Goal: Information Seeking & Learning: Check status

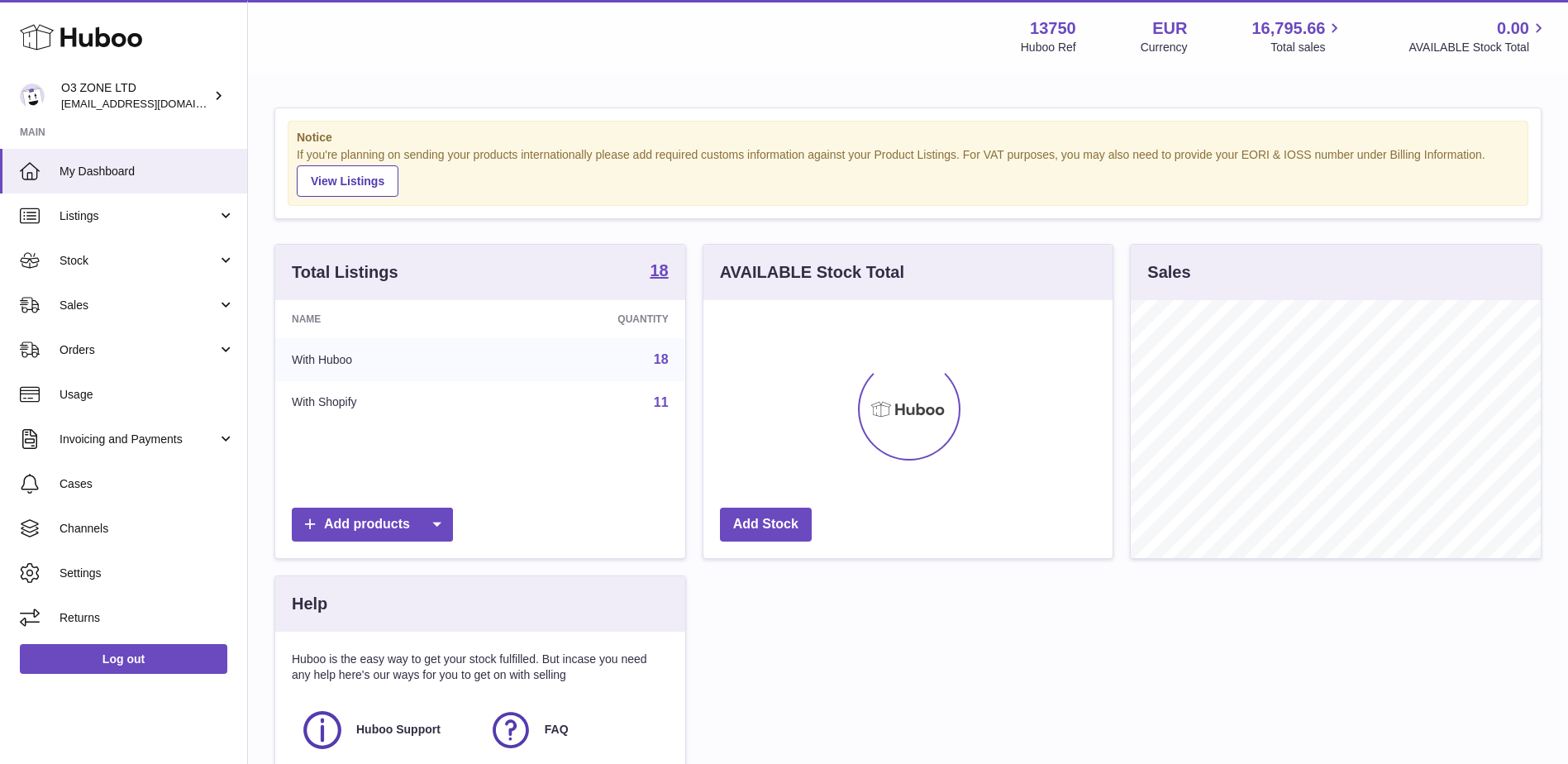
scroll to position [258, 409]
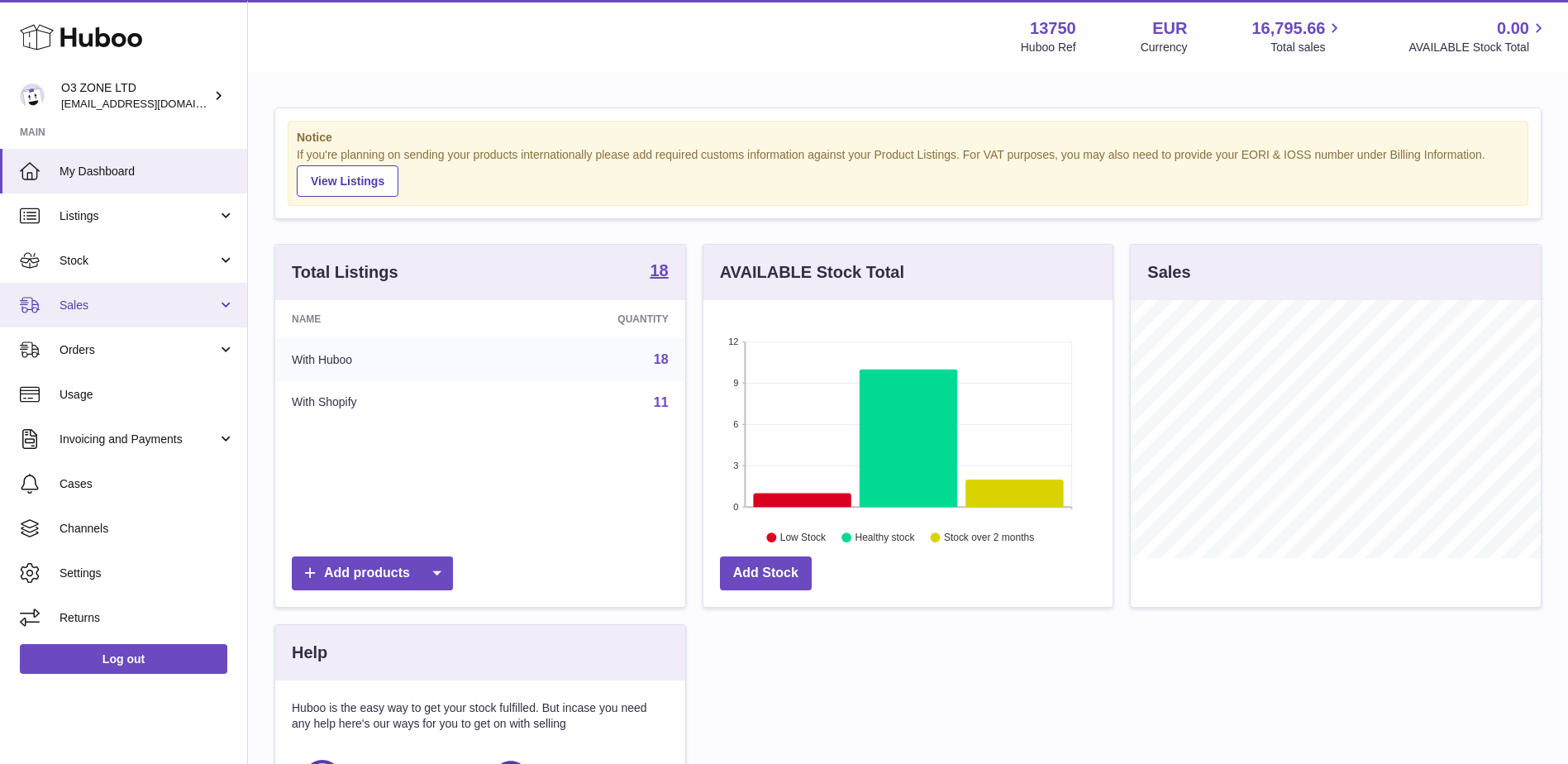
click at [100, 295] on link "Sales" at bounding box center [124, 305] width 247 height 44
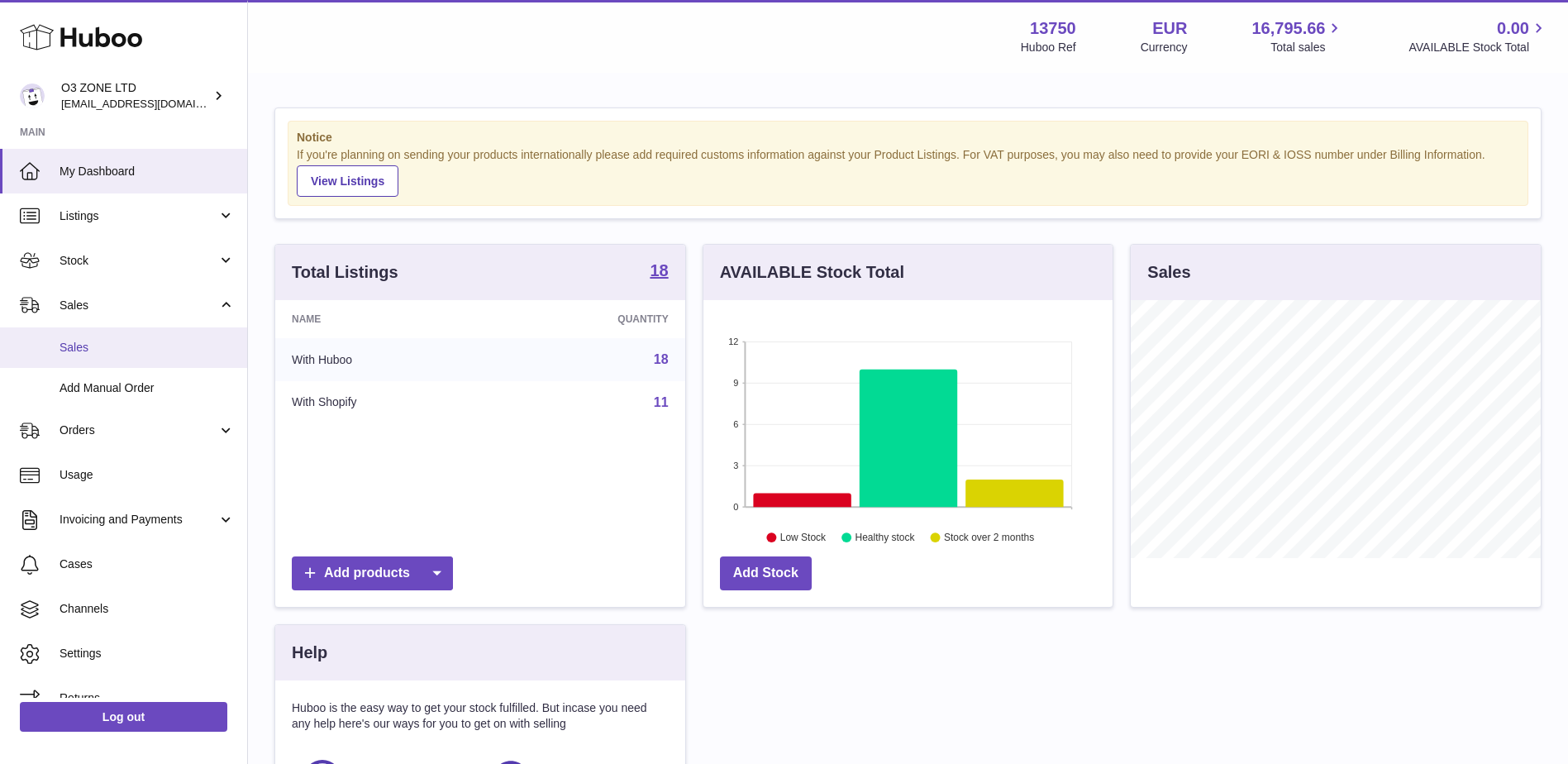
click at [101, 356] on link "Sales" at bounding box center [124, 347] width 247 height 41
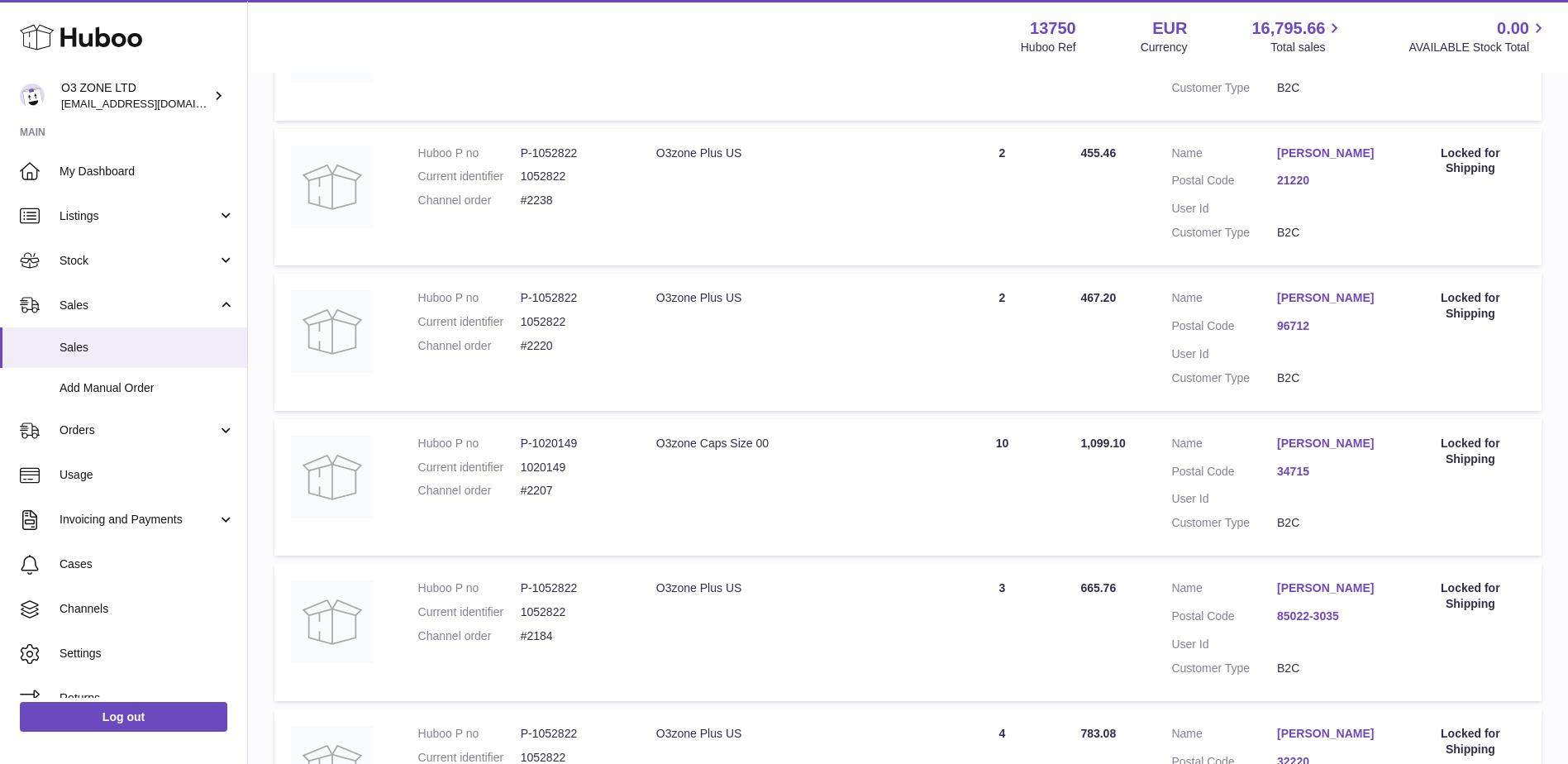
scroll to position [579, 0]
click at [1303, 477] on link "34715" at bounding box center [1329, 469] width 106 height 16
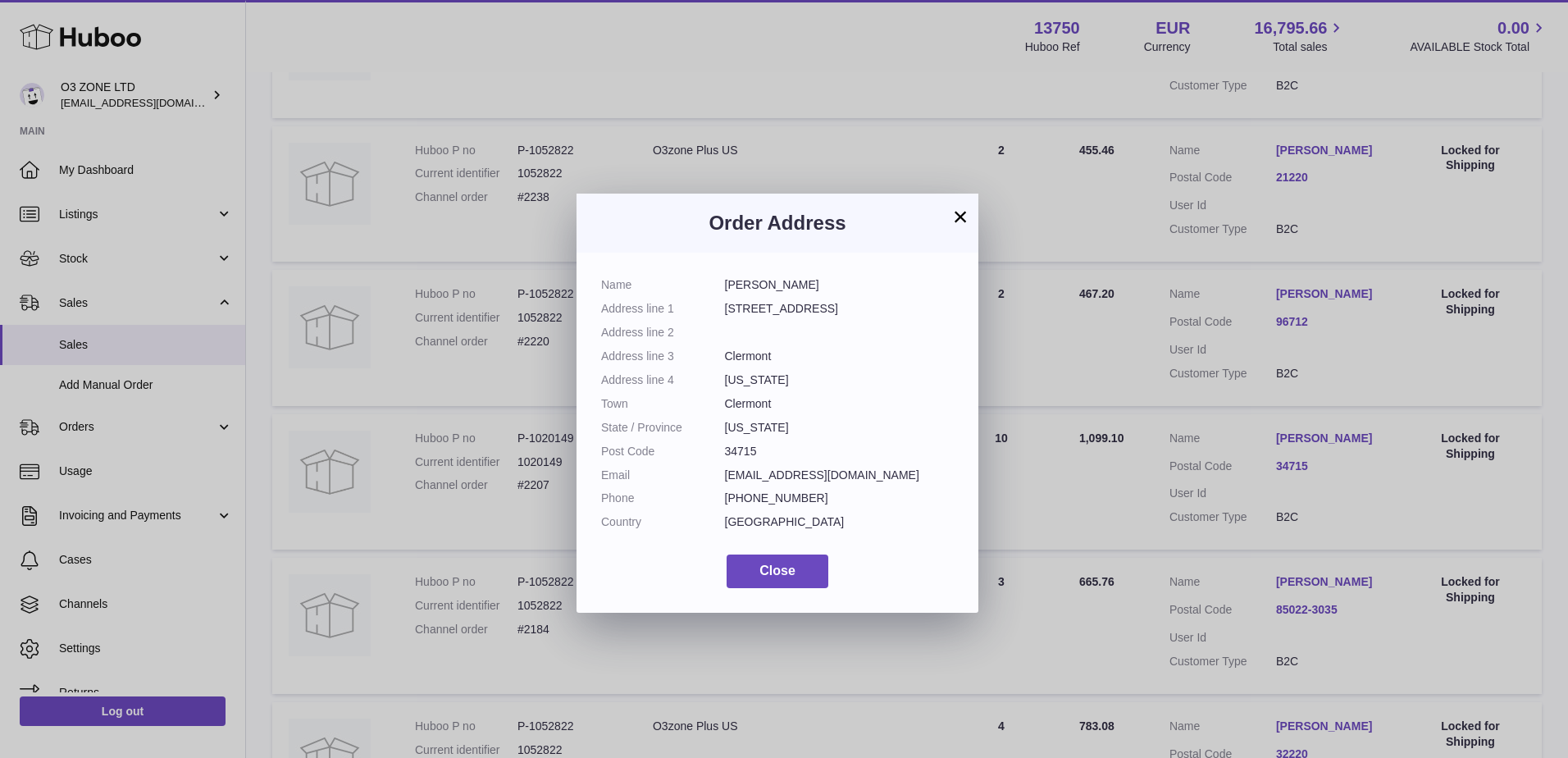
click at [962, 218] on button "×" at bounding box center [961, 217] width 20 height 20
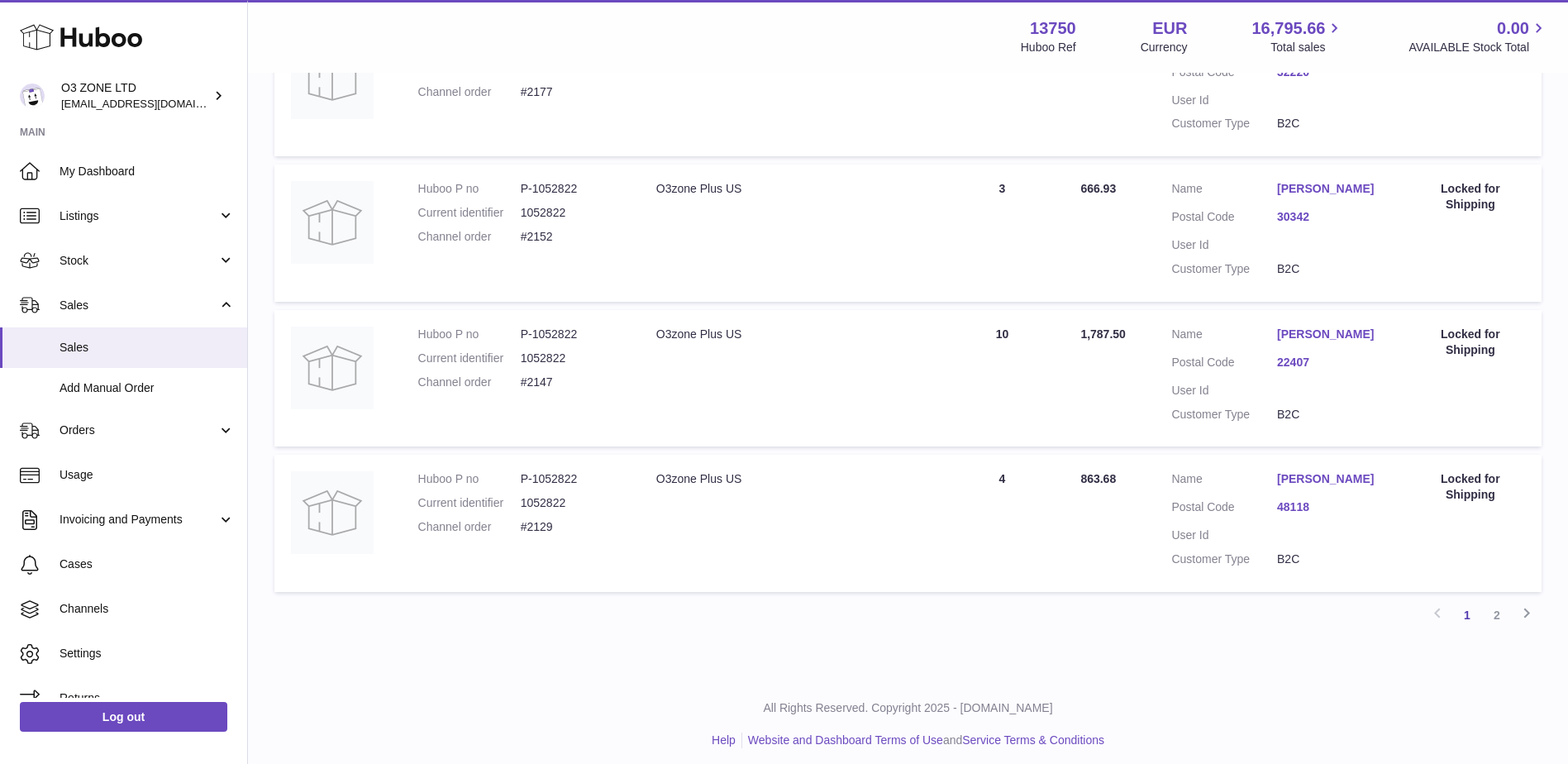
scroll to position [1291, 0]
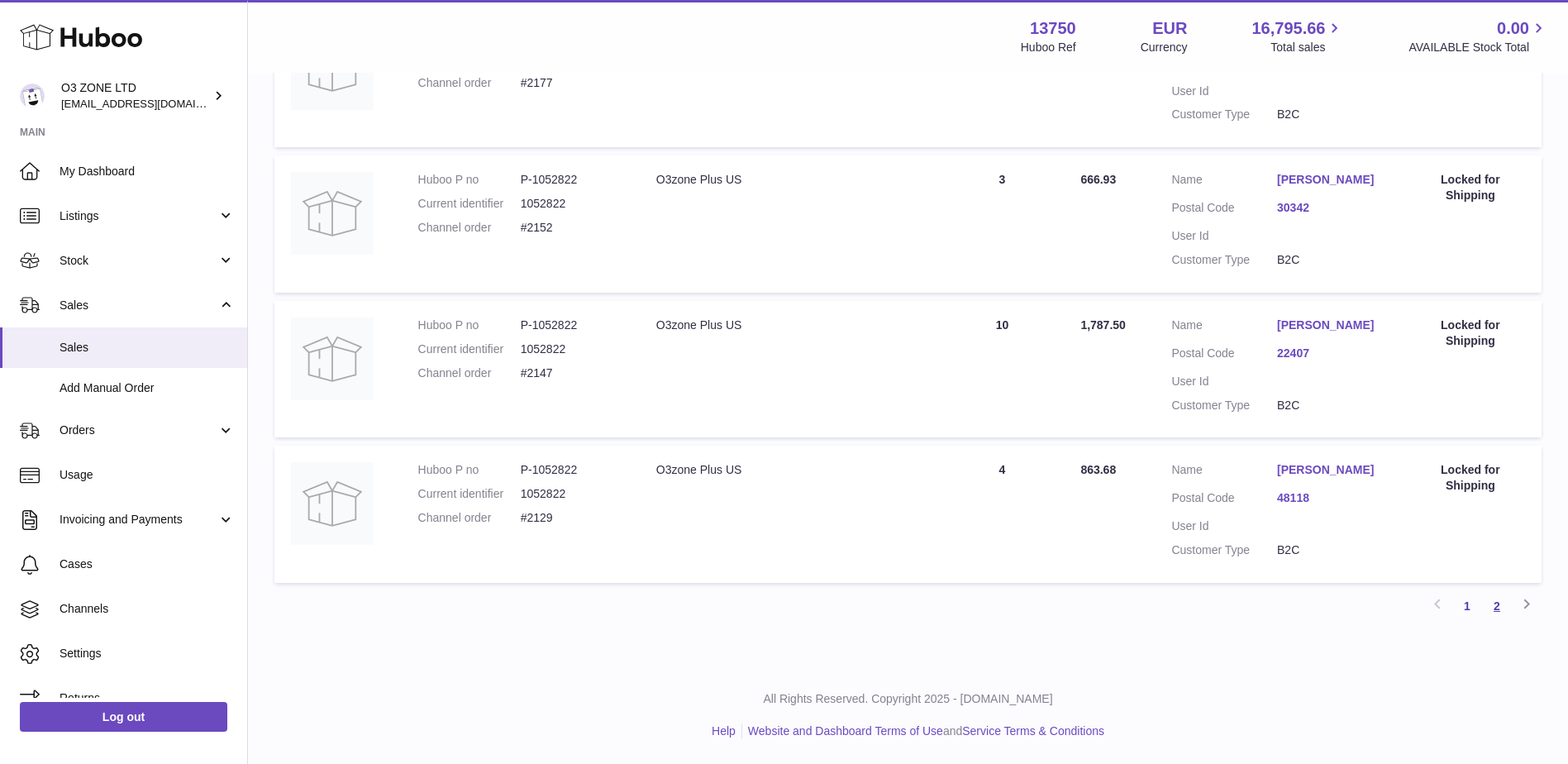
click at [1500, 608] on link "2" at bounding box center [1497, 605] width 29 height 29
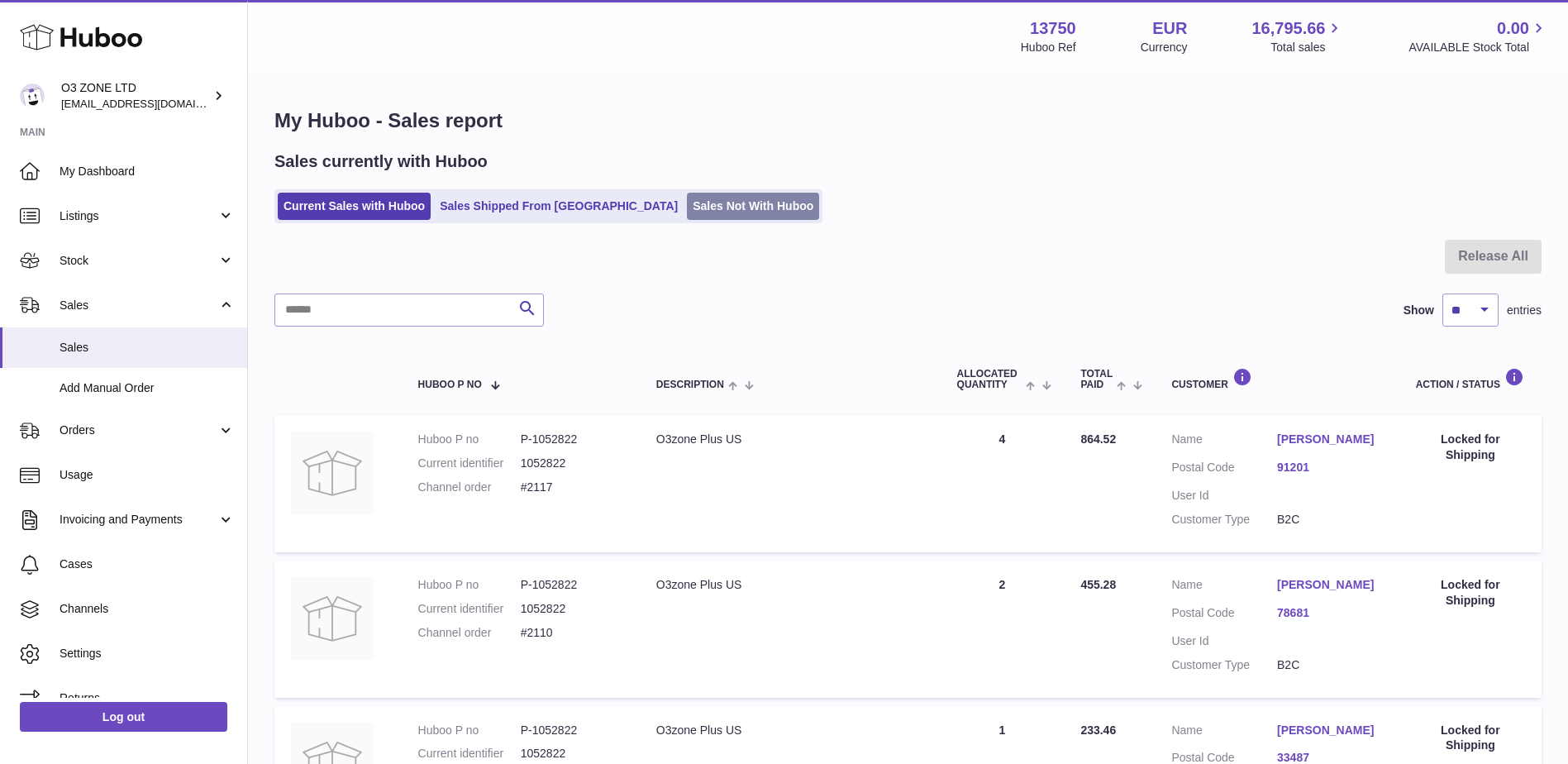
click at [715, 213] on link "Sales Not With Huboo" at bounding box center [752, 206] width 132 height 28
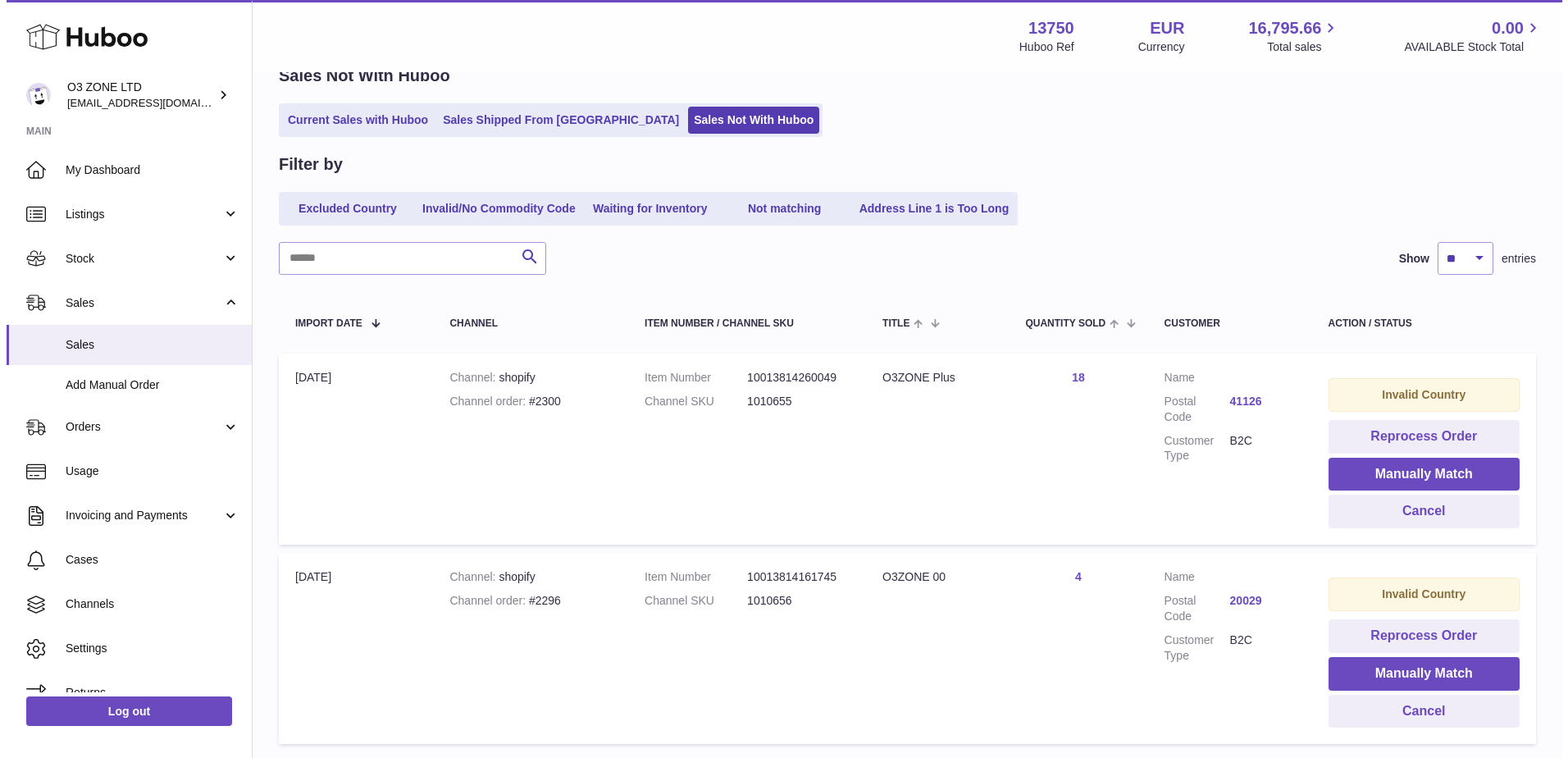
scroll to position [208, 0]
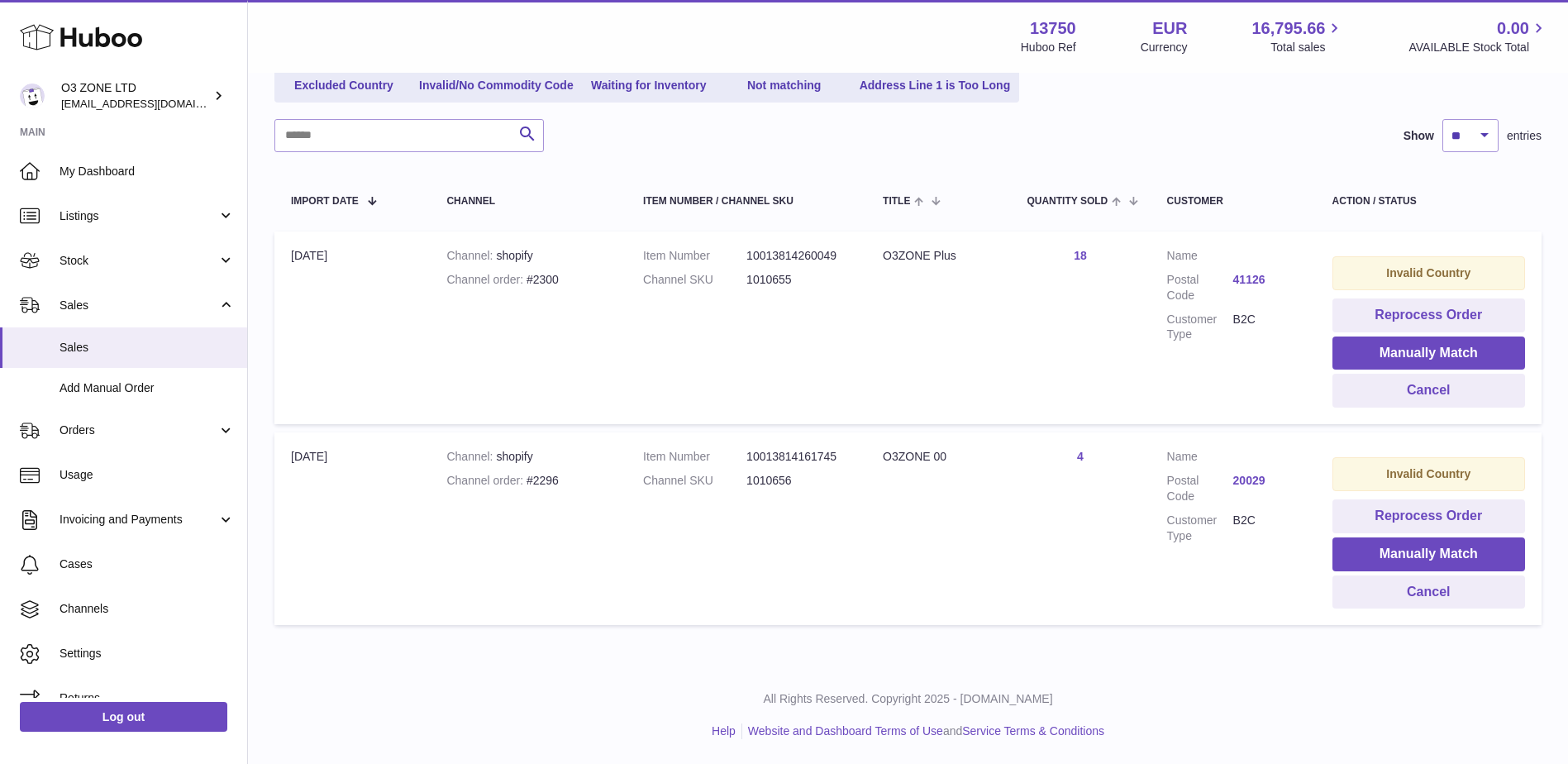
click at [1243, 272] on link "41126" at bounding box center [1267, 279] width 66 height 16
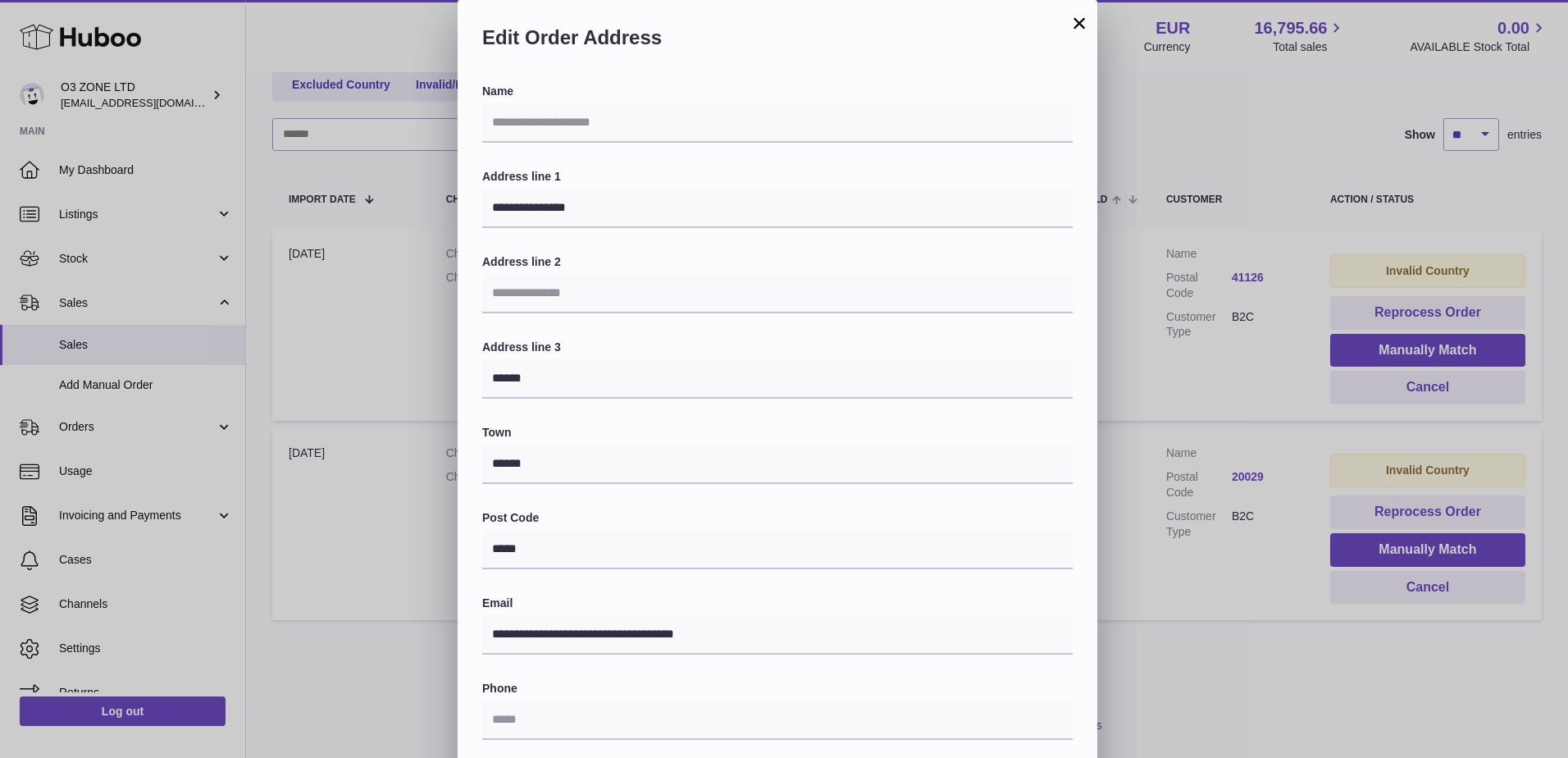
click at [1082, 25] on button "×" at bounding box center [1079, 23] width 20 height 20
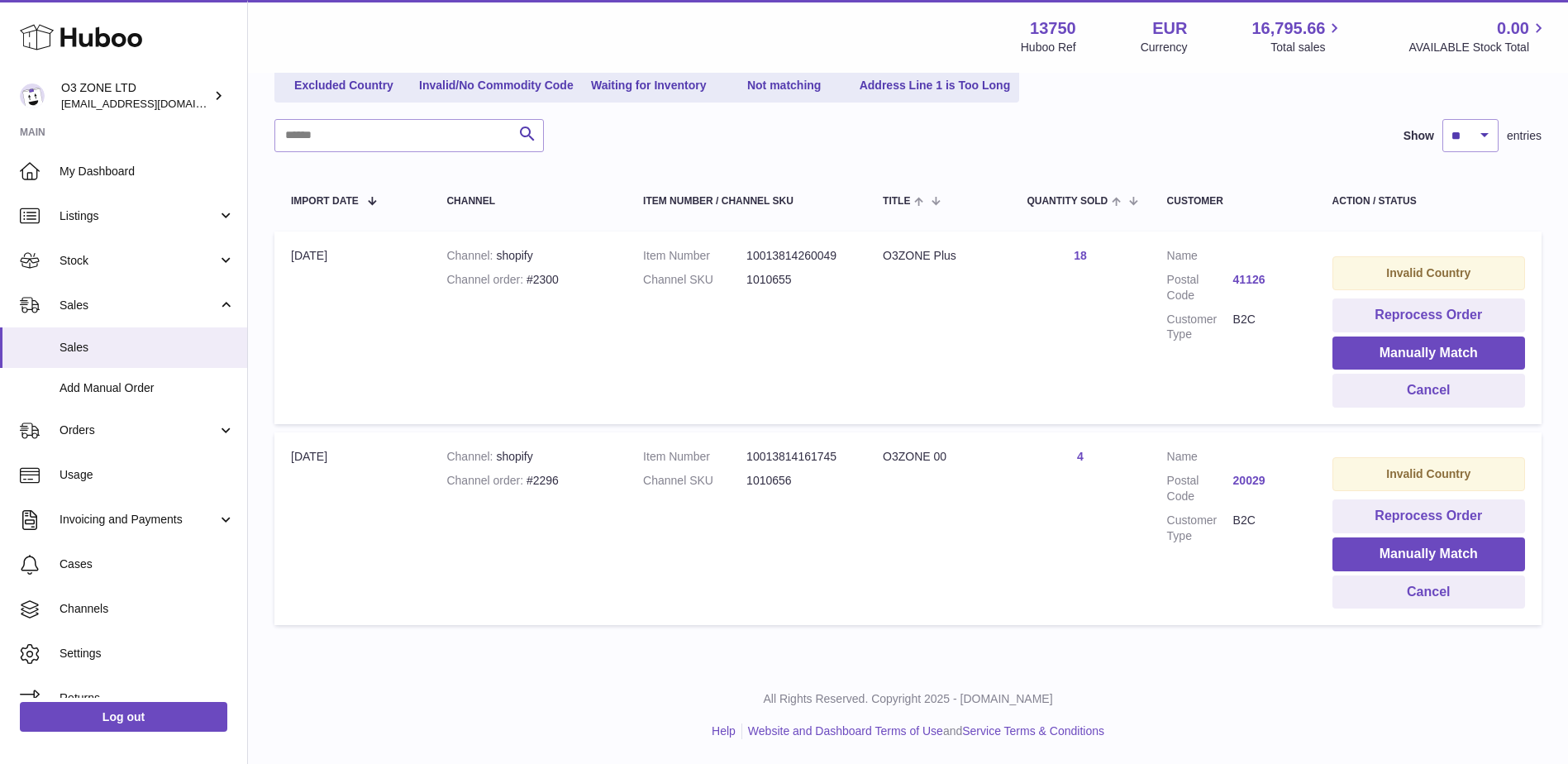
click at [1251, 482] on link "20029" at bounding box center [1267, 480] width 66 height 16
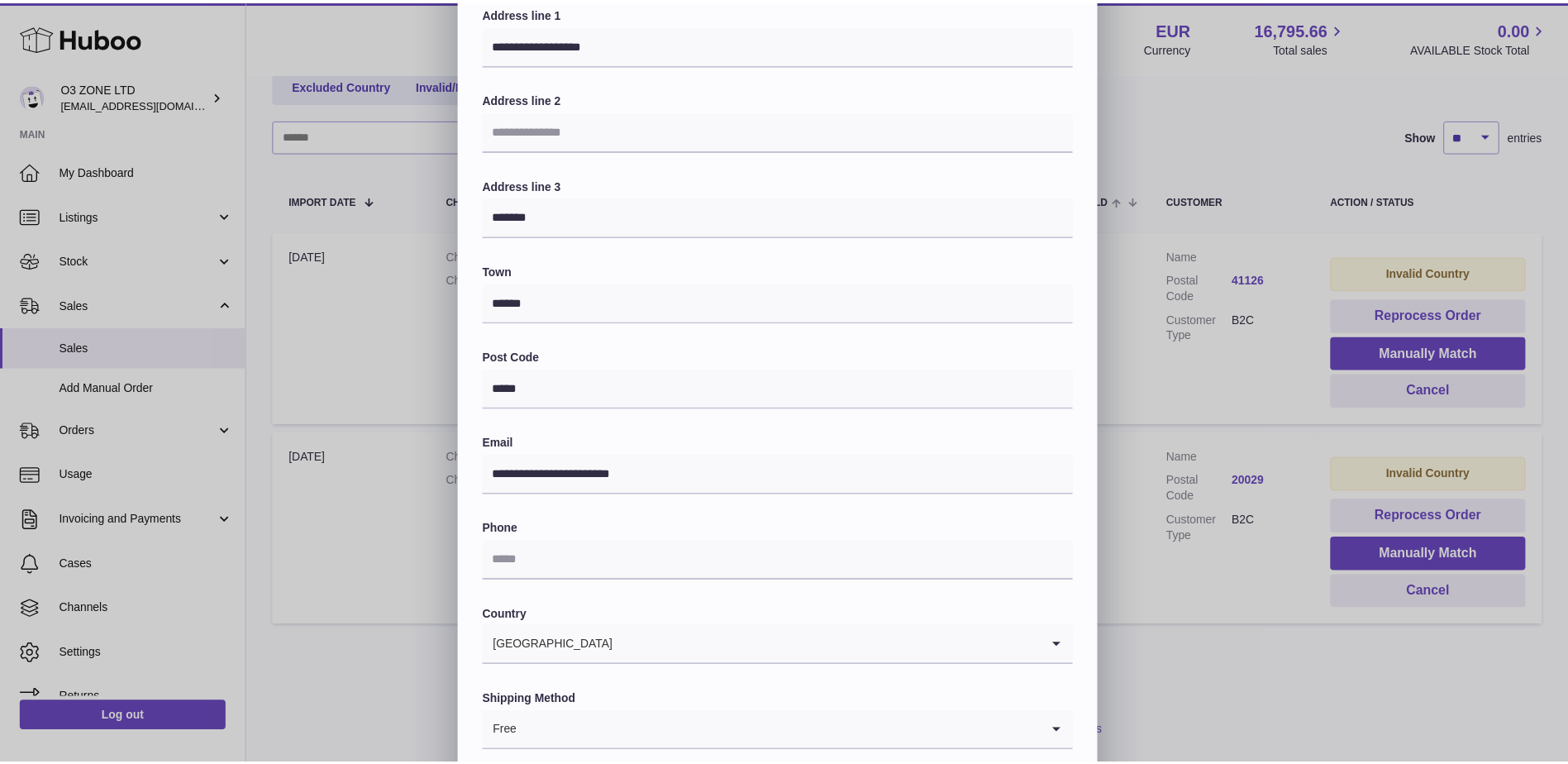
scroll to position [229, 0]
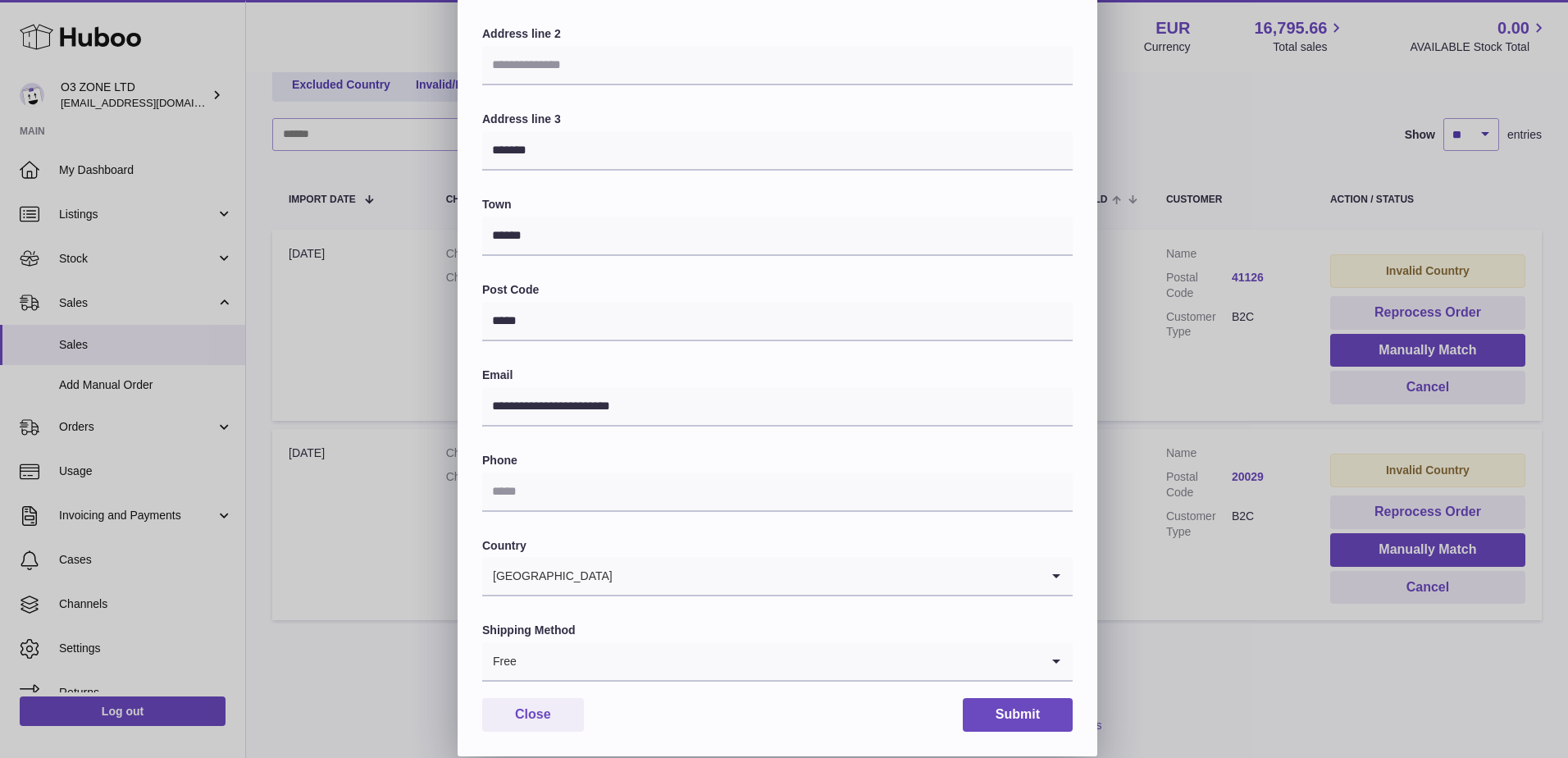
click at [1270, 565] on div "**********" at bounding box center [784, 264] width 1568 height 984
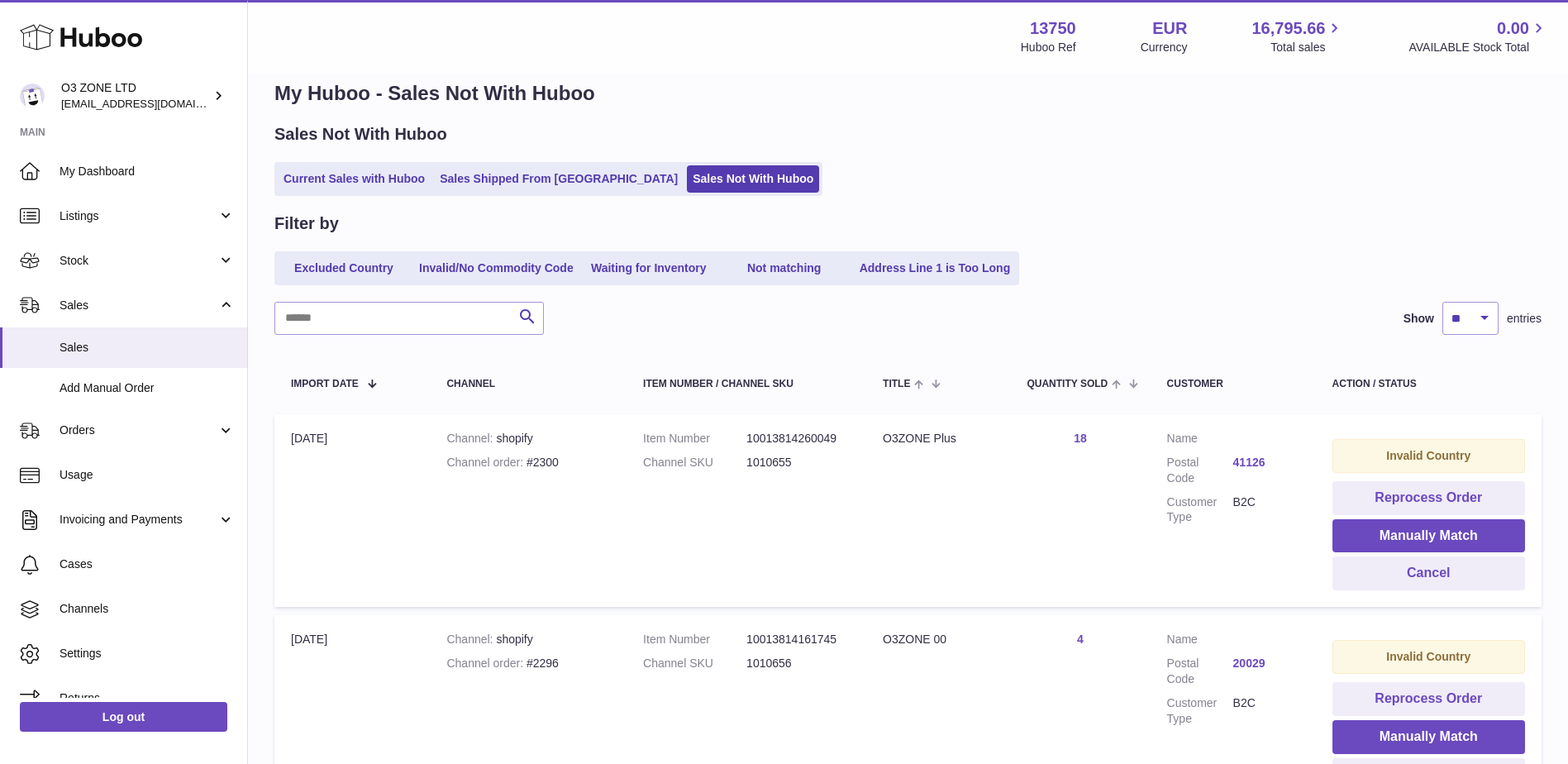
scroll to position [0, 0]
